Goal: Task Accomplishment & Management: Complete application form

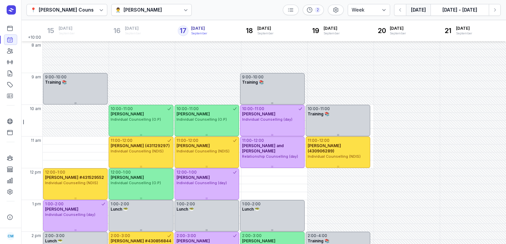
select select "week"
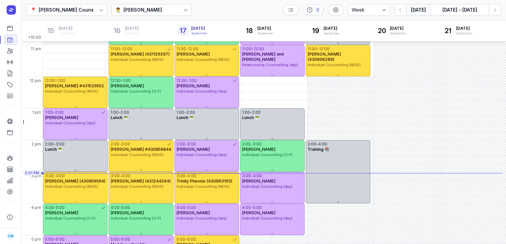
click at [494, 14] on button "Next week" at bounding box center [495, 10] width 12 height 12
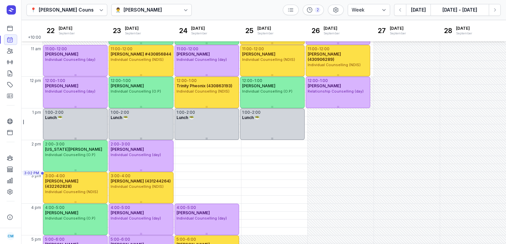
click at [494, 14] on button "Next week" at bounding box center [495, 10] width 12 height 12
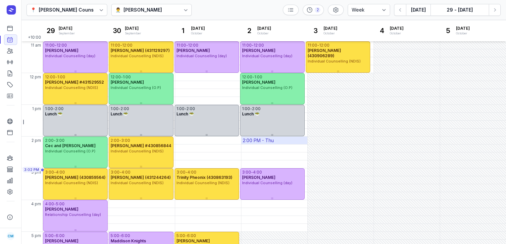
scroll to position [3, 0]
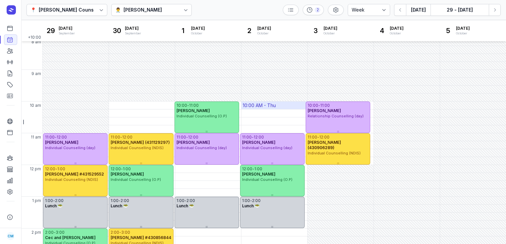
click at [263, 108] on div "10:00 AM - Thu" at bounding box center [259, 105] width 33 height 7
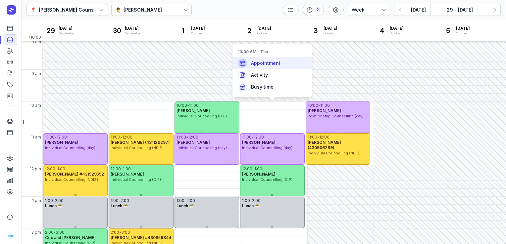
click at [266, 61] on span "Appointment" at bounding box center [265, 63] width 29 height 7
select select
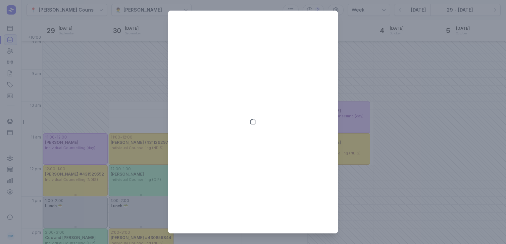
type input "[DATE]"
select select "10:00"
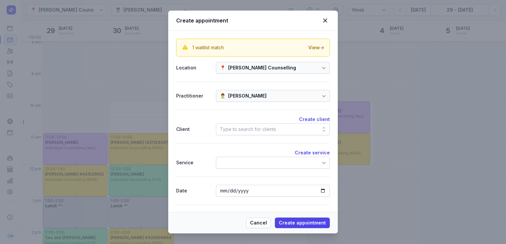
click at [254, 124] on div "Type to search for clients" at bounding box center [273, 129] width 114 height 12
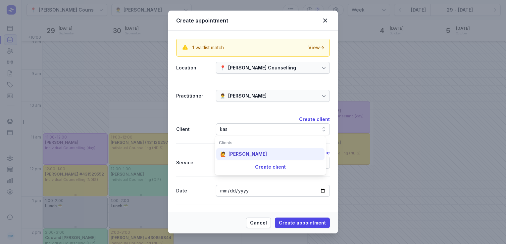
type input "kas"
click at [250, 152] on div "[PERSON_NAME]" at bounding box center [247, 154] width 38 height 7
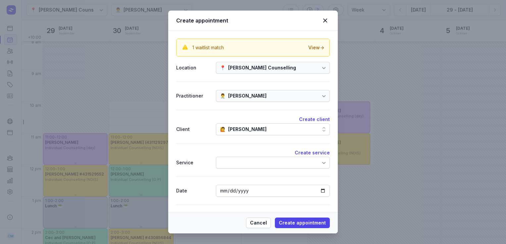
click at [251, 161] on div at bounding box center [273, 163] width 114 height 12
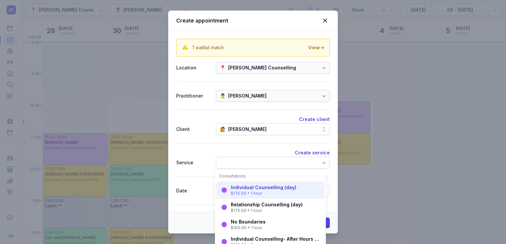
click at [253, 188] on div "Individual Counselling (day)" at bounding box center [264, 187] width 66 height 7
select select "11:00"
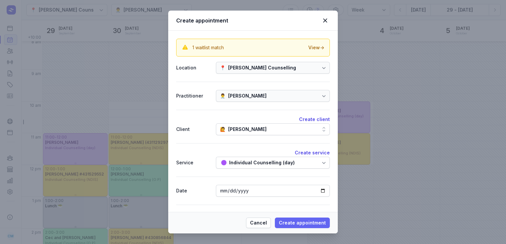
click at [295, 223] on span "Create appointment" at bounding box center [302, 223] width 47 height 8
select select
